Goal: Information Seeking & Learning: Check status

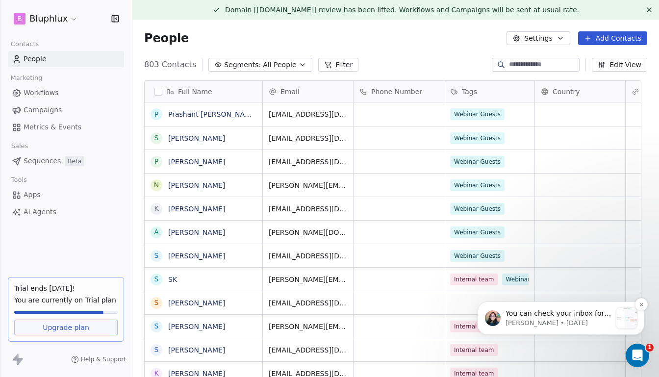
click at [563, 320] on p "Mrinal • 1d ago" at bounding box center [558, 323] width 106 height 9
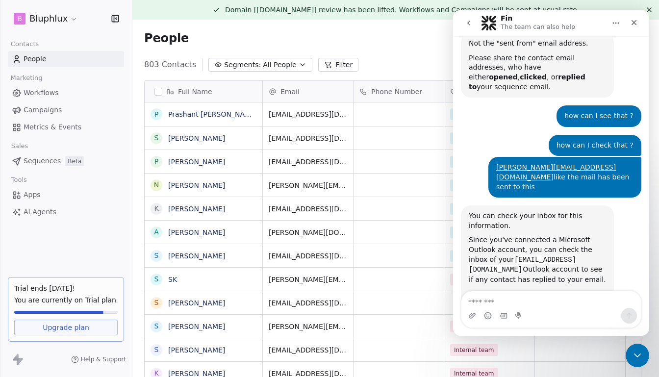
scroll to position [3065, 0]
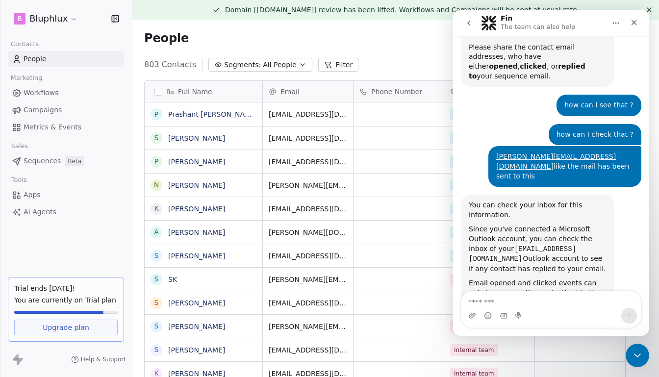
click at [573, 351] on img "Mrinal says…" at bounding box center [534, 376] width 131 height 50
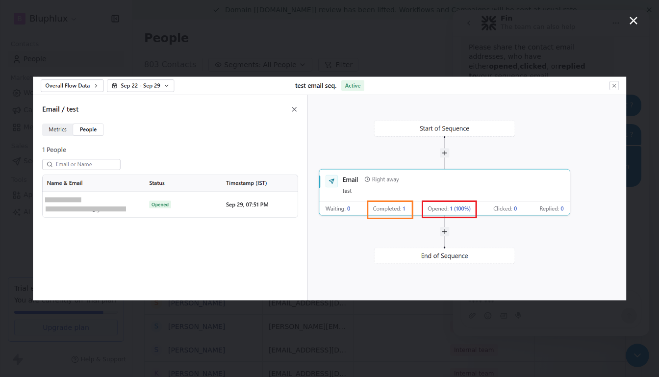
click at [634, 21] on icon "Close" at bounding box center [634, 21] width 8 height 8
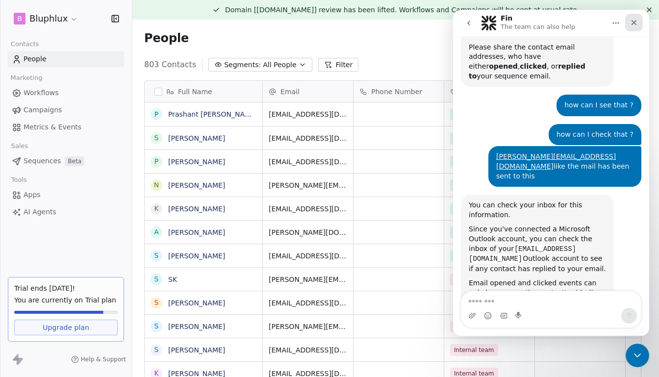
click at [635, 27] on div "Close" at bounding box center [634, 23] width 18 height 18
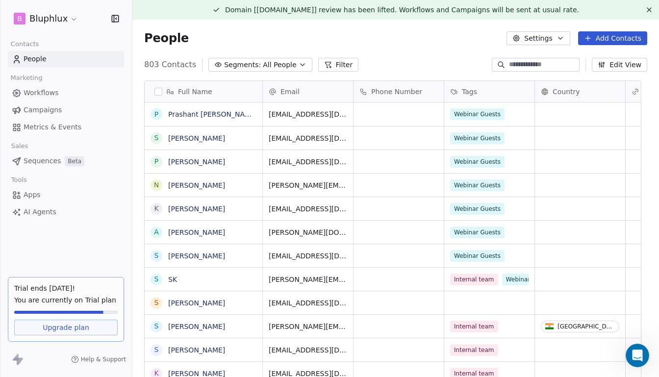
scroll to position [3066, 0]
click at [289, 60] on span "All People" at bounding box center [279, 65] width 33 height 10
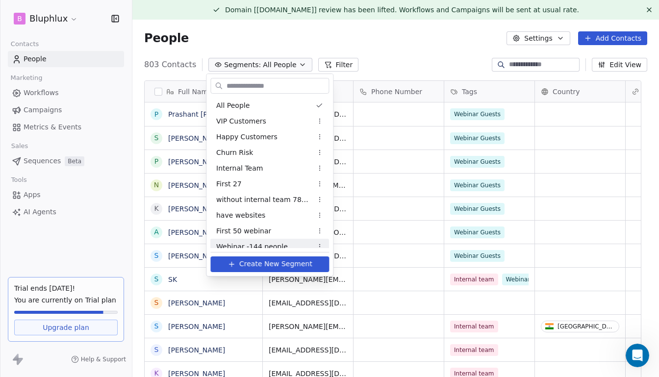
click at [262, 248] on span "Webinar -144 people" at bounding box center [252, 247] width 72 height 10
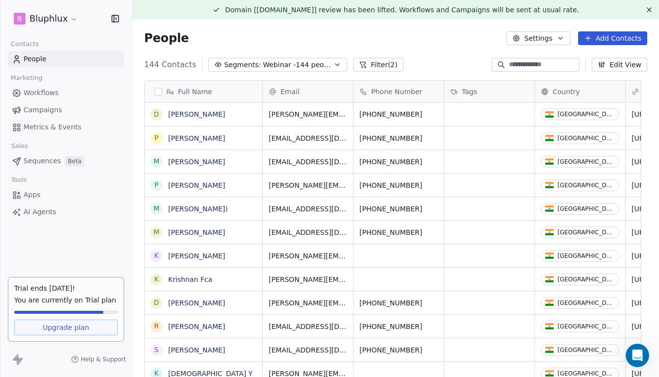
scroll to position [326, 515]
click at [208, 137] on link "[PERSON_NAME]" at bounding box center [196, 138] width 57 height 8
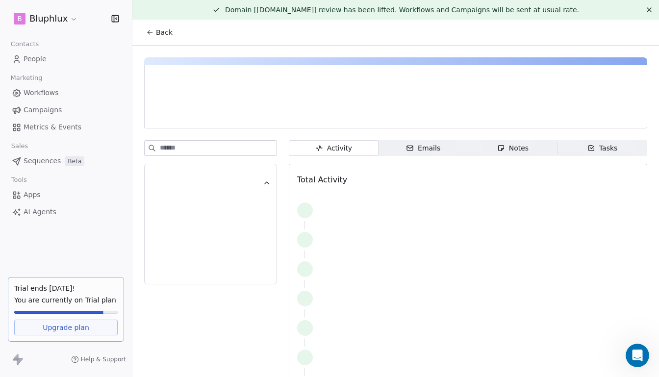
scroll to position [11, 0]
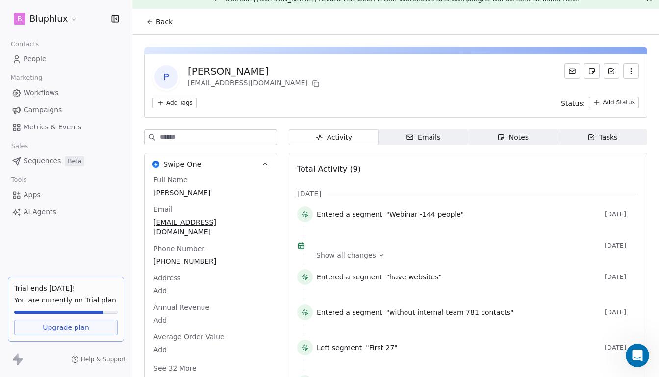
click at [437, 141] on span "Emails Emails" at bounding box center [424, 137] width 90 height 16
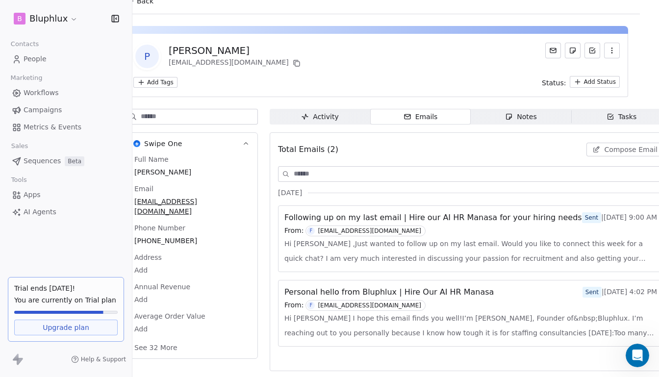
scroll to position [37, 0]
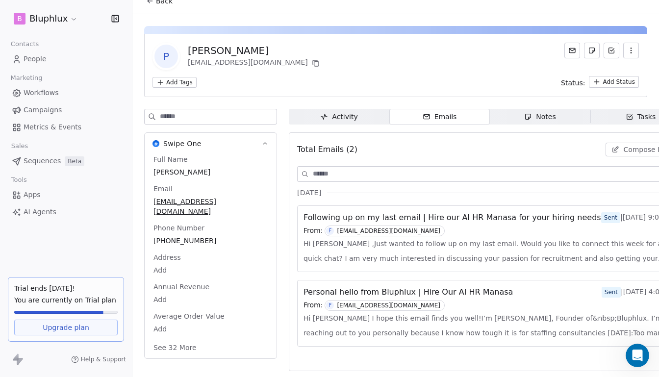
click at [370, 115] on span "Activity Activity" at bounding box center [339, 117] width 101 height 16
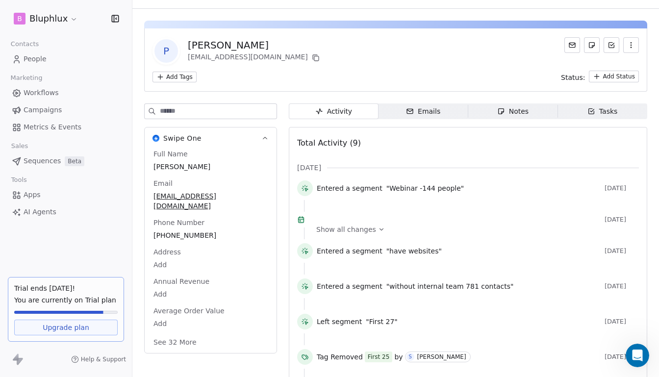
click at [404, 109] on span "Emails Emails" at bounding box center [424, 111] width 90 height 16
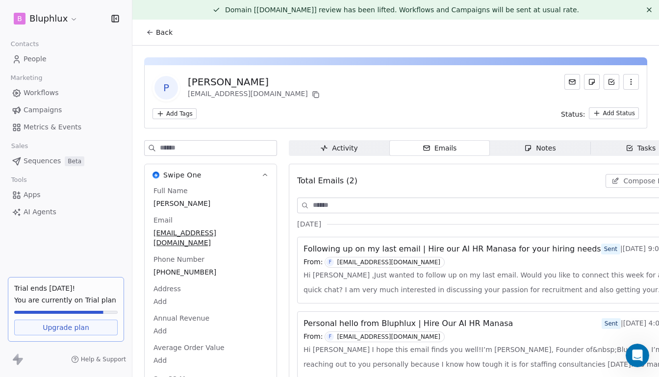
click at [147, 30] on icon at bounding box center [150, 32] width 8 height 8
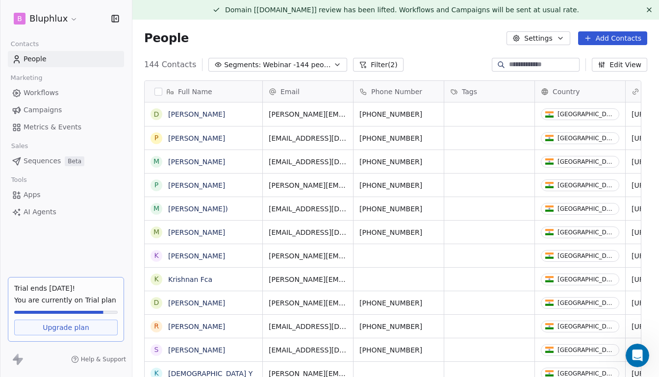
scroll to position [326, 515]
click at [202, 210] on link "Madhusudhan Maddy)" at bounding box center [198, 209] width 60 height 8
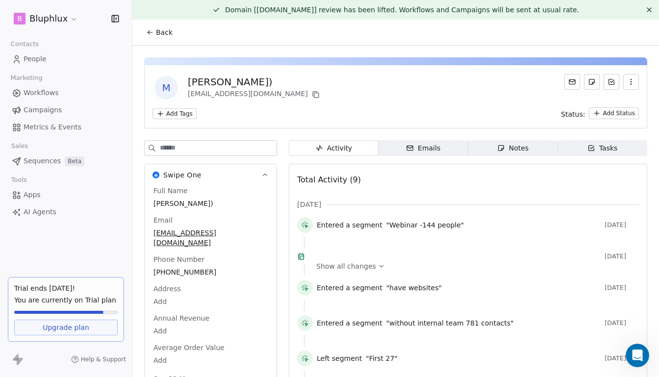
click at [450, 150] on span "Emails Emails" at bounding box center [424, 148] width 90 height 16
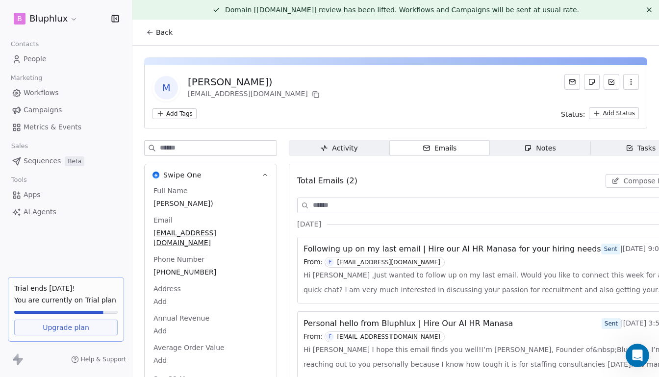
click at [150, 33] on icon at bounding box center [150, 32] width 8 height 8
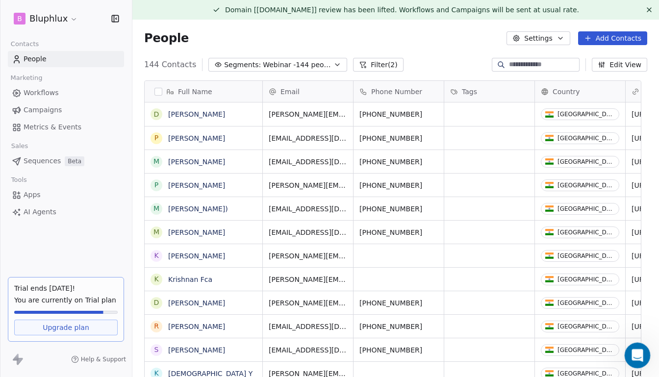
click at [646, 353] on div "Open Intercom Messenger" at bounding box center [636, 354] width 32 height 32
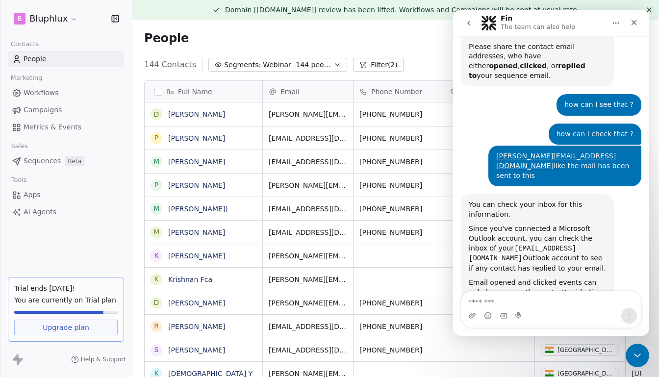
scroll to position [3066, 0]
click at [563, 351] on img "Mrinal says…" at bounding box center [534, 376] width 131 height 50
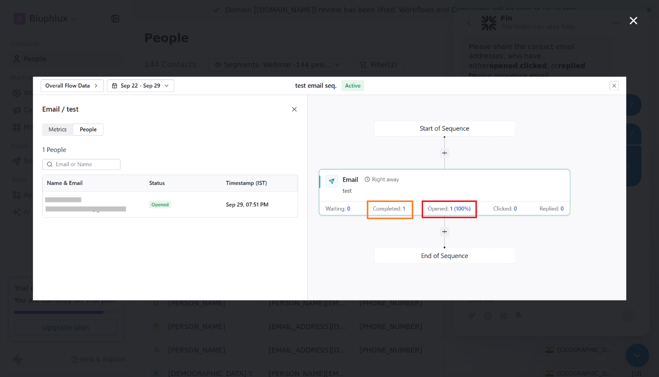
click at [634, 20] on icon "Close" at bounding box center [634, 21] width 8 height 8
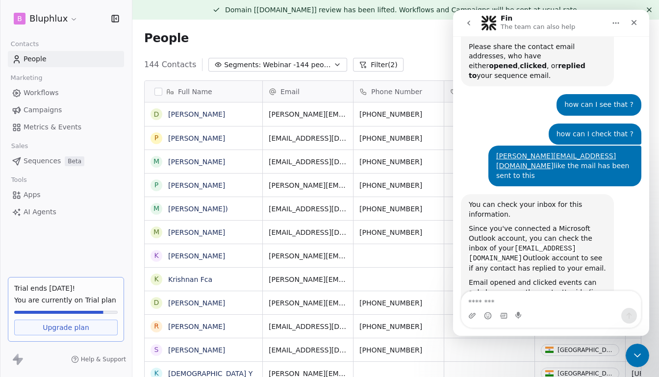
click at [43, 156] on span "Sequences" at bounding box center [42, 161] width 37 height 10
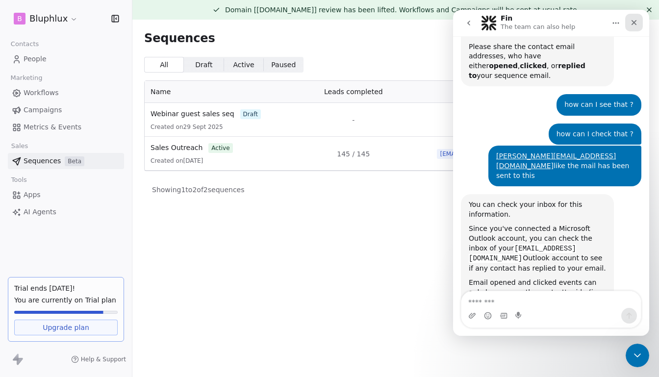
click at [631, 20] on icon "Close" at bounding box center [634, 23] width 8 height 8
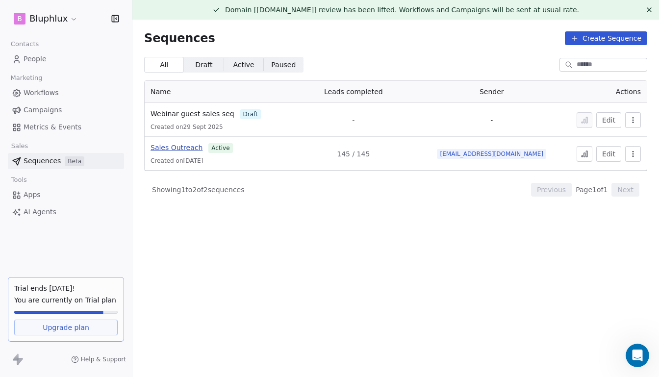
click at [192, 149] on span "Sales Outreach" at bounding box center [177, 148] width 52 height 8
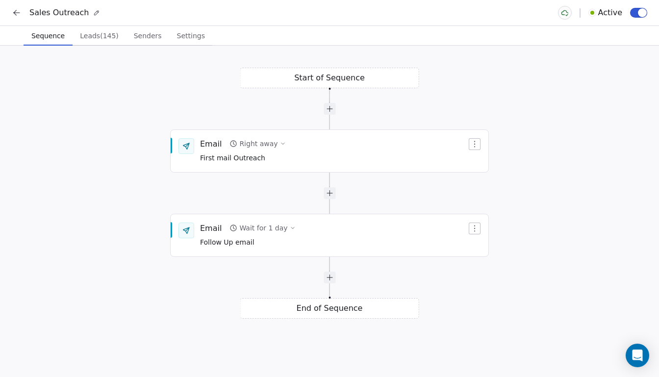
click at [98, 38] on span "Leads (145)" at bounding box center [99, 36] width 47 height 14
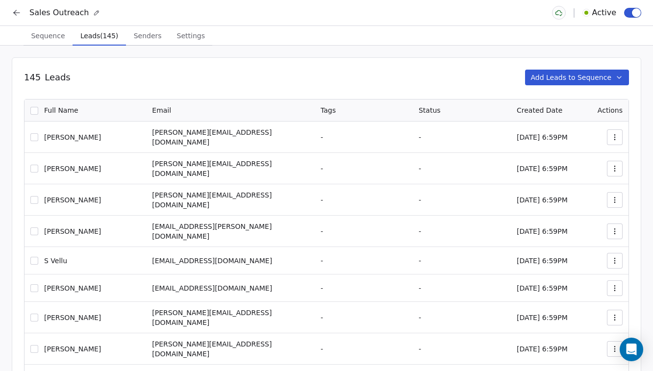
click at [45, 33] on span "Sequence" at bounding box center [48, 36] width 42 height 14
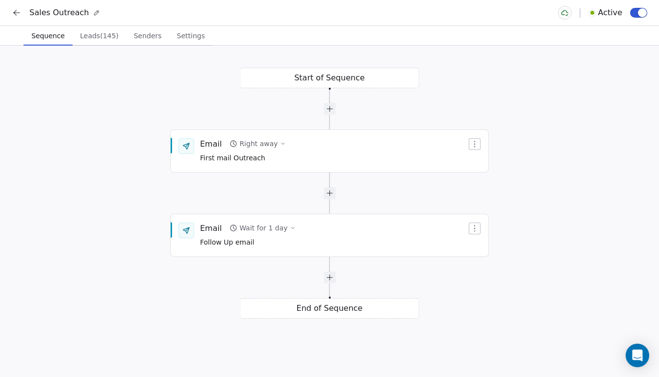
click at [21, 14] on icon at bounding box center [17, 13] width 10 height 10
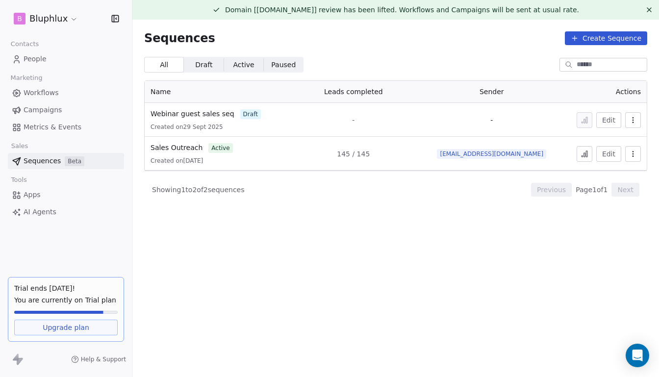
click at [577, 155] on button at bounding box center [585, 154] width 16 height 16
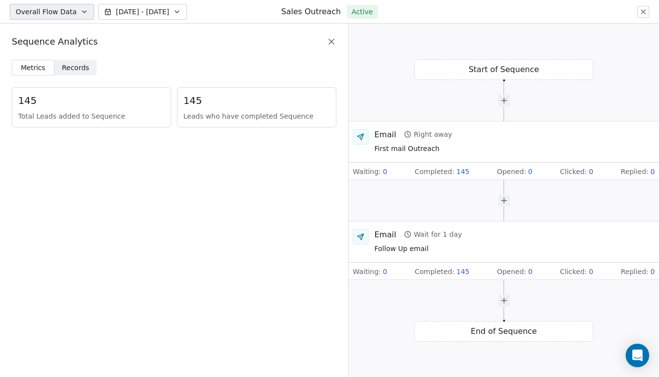
click at [62, 64] on span "Records" at bounding box center [75, 68] width 27 height 10
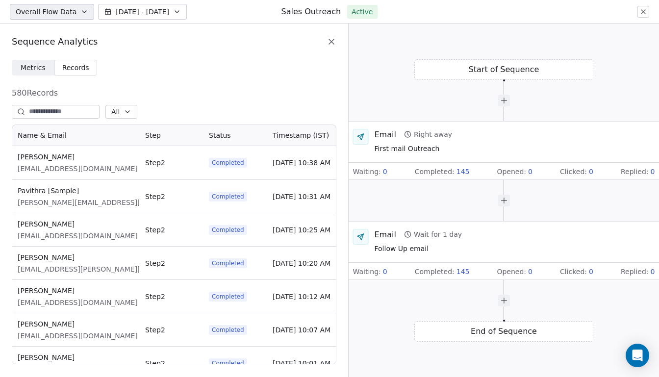
scroll to position [234, 319]
click at [44, 159] on span "Vikram Jain" at bounding box center [78, 157] width 120 height 10
click at [44, 162] on div "Vikram Jain vikramj@yahoo-inc.com" at bounding box center [78, 163] width 120 height 22
click at [50, 170] on span "vikramj@yahoo-inc.com" at bounding box center [78, 169] width 120 height 10
click at [120, 113] on span "All" at bounding box center [115, 112] width 8 height 10
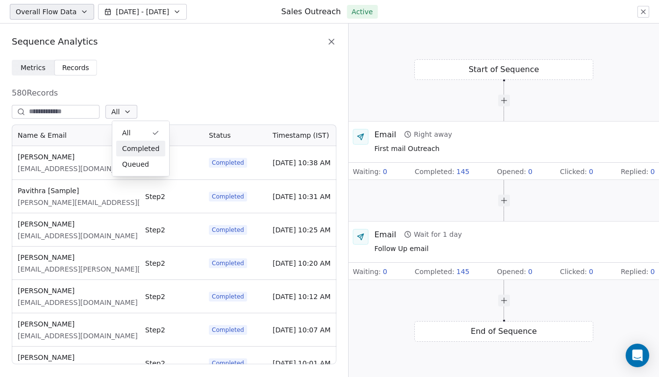
click at [152, 153] on span "Completed" at bounding box center [140, 149] width 37 height 10
click at [75, 11] on button "Overall Flow Data" at bounding box center [52, 12] width 84 height 16
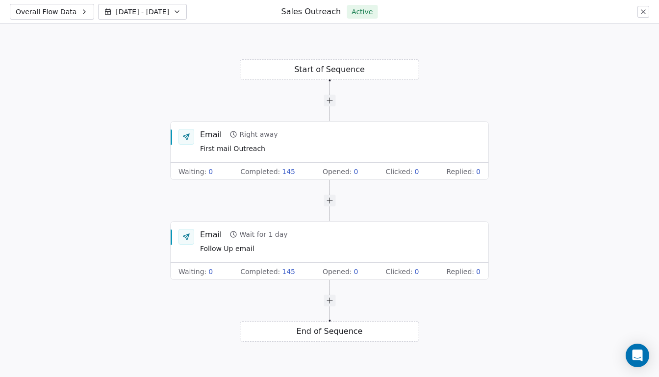
click at [85, 11] on button "Overall Flow Data" at bounding box center [52, 12] width 84 height 16
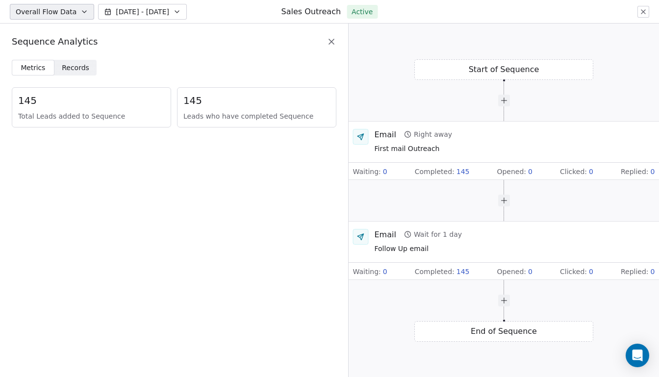
click at [76, 63] on span "Records" at bounding box center [75, 68] width 27 height 10
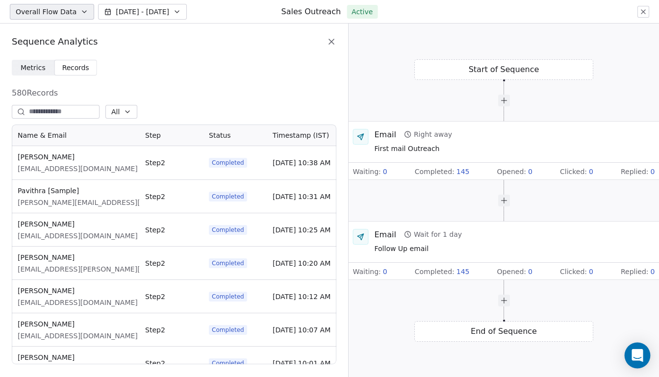
click at [638, 357] on icon "Open Intercom Messenger" at bounding box center [636, 355] width 11 height 13
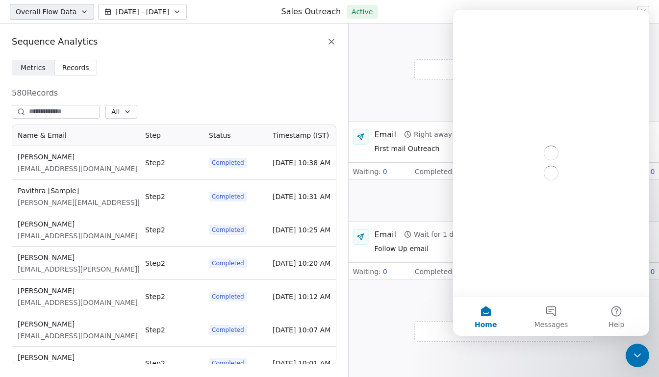
scroll to position [0, 0]
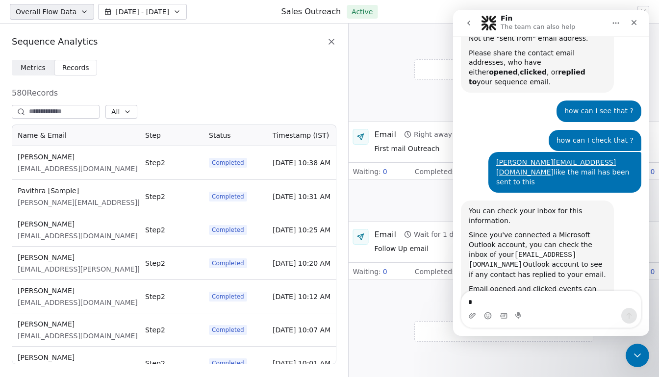
scroll to position [3066, 0]
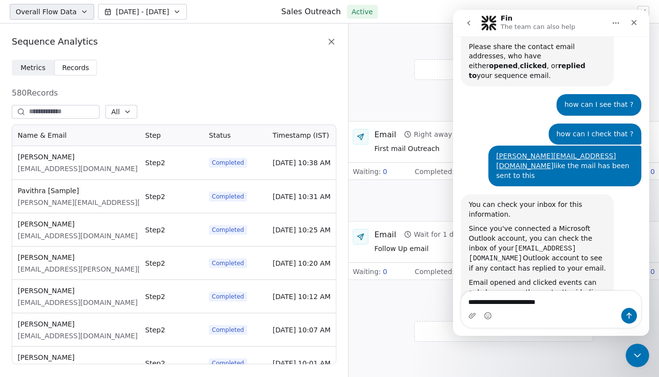
type textarea "**********"
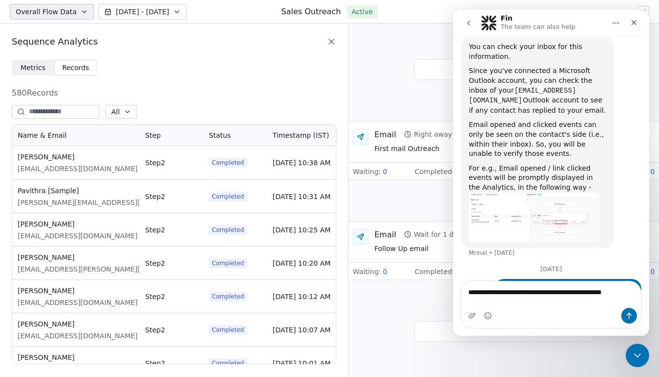
scroll to position [3234, 0]
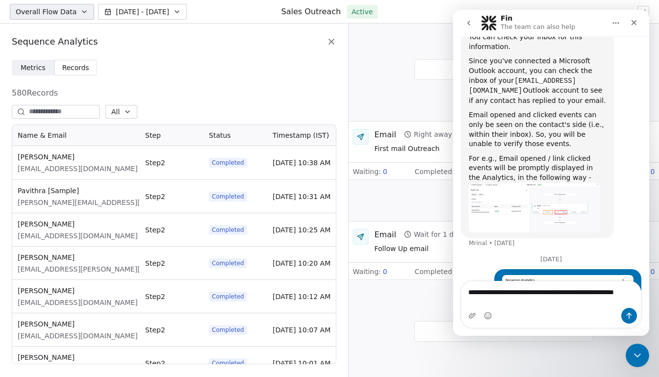
type textarea "**********"
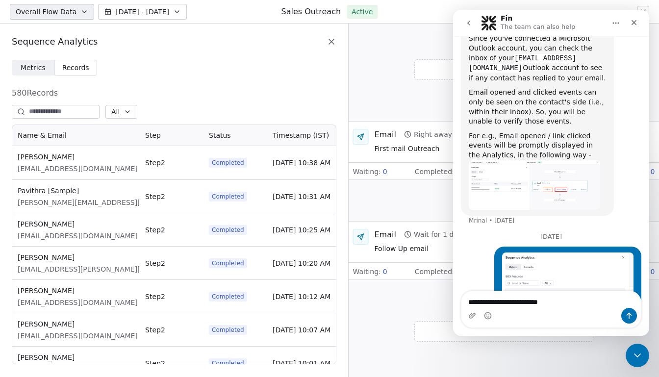
type textarea "**********"
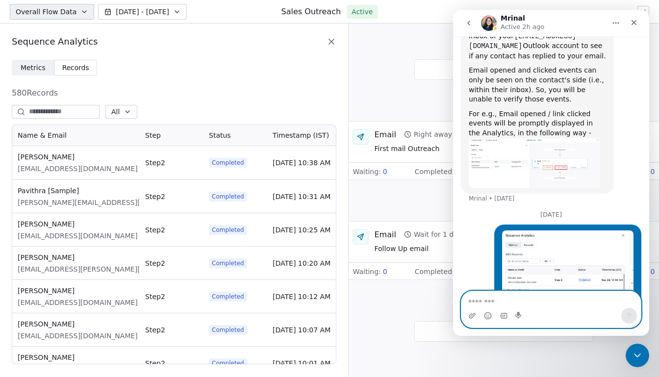
scroll to position [234, 319]
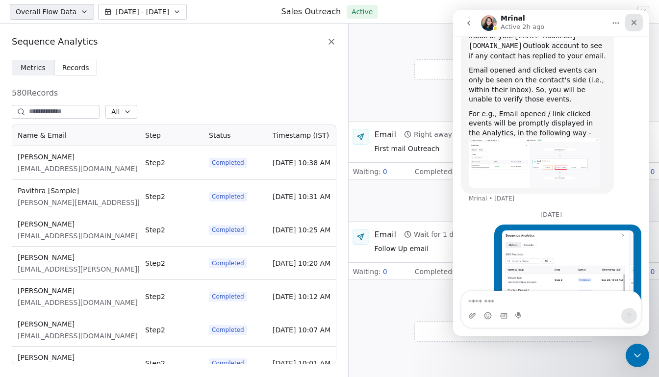
click at [637, 25] on icon "Close" at bounding box center [634, 23] width 8 height 8
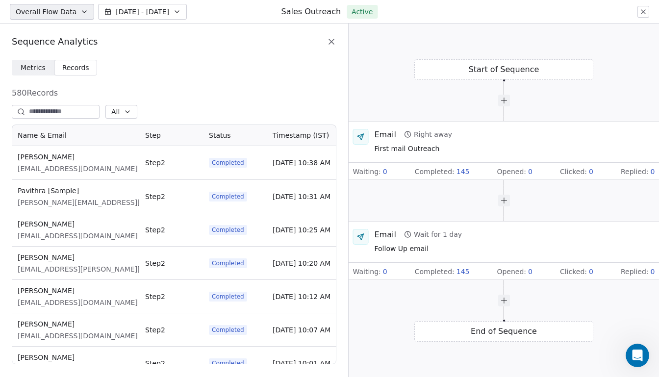
click at [334, 42] on icon at bounding box center [332, 42] width 10 height 10
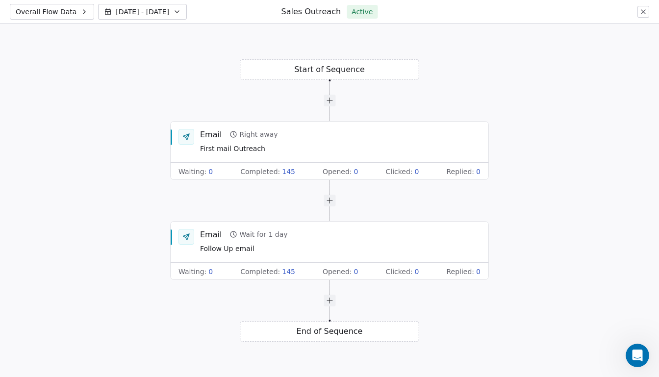
click at [642, 16] on button at bounding box center [643, 12] width 12 height 12
click at [644, 9] on icon at bounding box center [643, 12] width 8 height 8
